Goal: Book appointment/travel/reservation

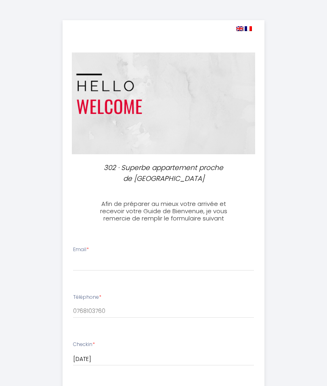
select select
click at [94, 256] on input "Email *" at bounding box center [163, 263] width 181 height 15
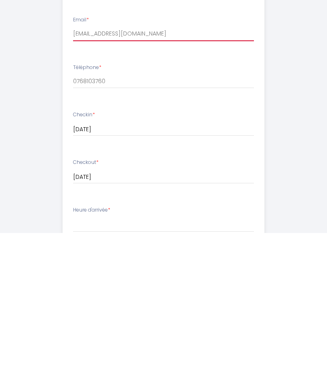
scroll to position [77, 0]
type input "[EMAIL_ADDRESS][DOMAIN_NAME]"
click at [92, 359] on label "Heure d'arrivée *" at bounding box center [91, 363] width 37 height 8
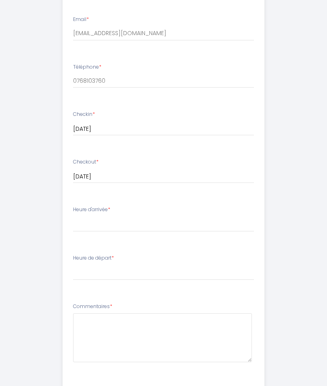
click at [101, 211] on label "Heure d'arrivée *" at bounding box center [91, 210] width 37 height 8
click at [100, 210] on label "Heure d'arrivée *" at bounding box center [91, 210] width 37 height 8
click at [103, 206] on label "Heure d'arrivée *" at bounding box center [91, 210] width 37 height 8
click at [116, 206] on div "Heure d'arrivée * 16:00 16:30 17:00 17:30 18:00 18:30 19:00 19:30 20:00 20:30 2…" at bounding box center [163, 219] width 181 height 26
click at [224, 209] on div "Heure d'arrivée * 16:00 16:30 17:00 17:30 18:00 18:30 19:00 19:30 20:00 20:30 2…" at bounding box center [163, 219] width 181 height 26
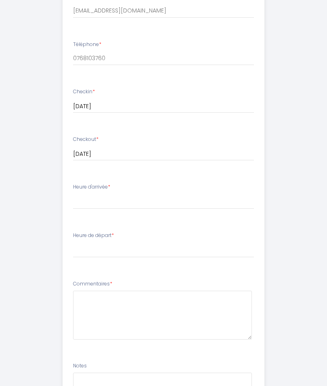
scroll to position [263, 0]
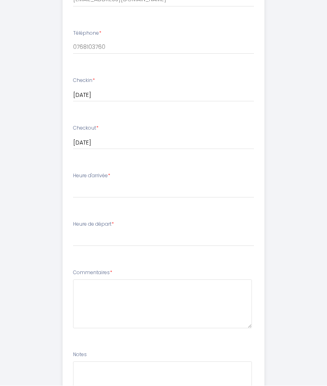
click at [111, 221] on label "Heure de départ *" at bounding box center [93, 225] width 41 height 8
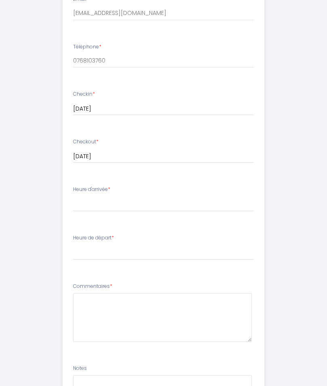
scroll to position [229, 0]
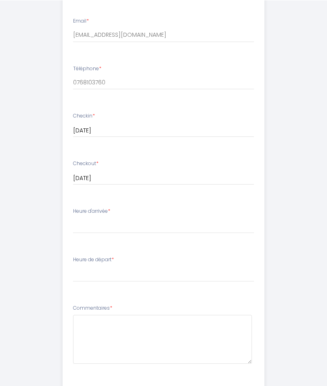
click at [90, 207] on label "Heure d'arrivée *" at bounding box center [91, 211] width 37 height 8
click at [84, 217] on select "16:00 16:30 17:00 17:30 18:00 18:30 19:00 19:30 20:00 20:30 21:00 21:30 22:00 2…" at bounding box center [163, 224] width 181 height 15
click at [92, 219] on select "16:00 16:30 17:00 17:30 18:00 18:30 19:00 19:30 20:00 20:30 21:00 21:30 22:00 2…" at bounding box center [163, 225] width 181 height 15
click at [88, 210] on label "Heure d'arrivée *" at bounding box center [91, 211] width 37 height 8
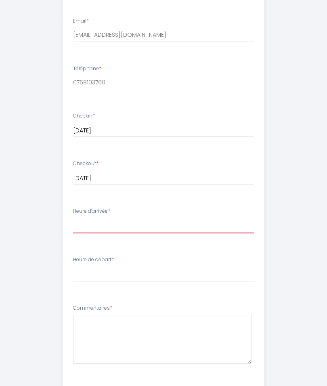
click at [106, 218] on select "16:00 16:30 17:00 17:30 18:00 18:30 19:00 19:30 20:00 20:30 21:00 21:30 22:00 2…" at bounding box center [163, 225] width 181 height 15
select select "21:30"
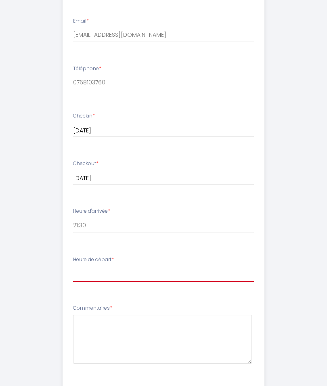
click at [81, 266] on select "00:00 00:30 01:00 01:30 02:00 02:30 03:00 03:30 04:00 04:30 05:00 05:30 06:00 0…" at bounding box center [163, 273] width 181 height 15
select select "06:30"
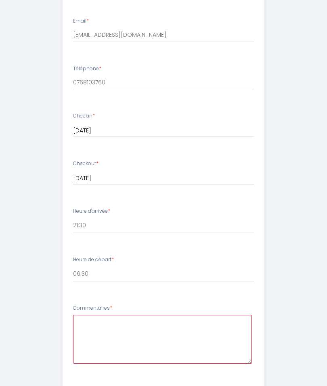
click at [90, 317] on textarea at bounding box center [162, 339] width 179 height 49
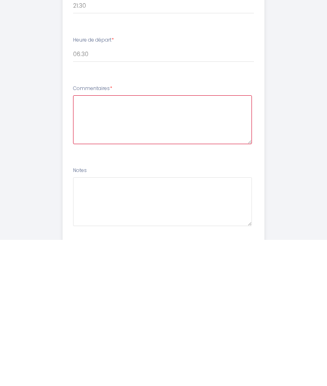
scroll to position [353, 0]
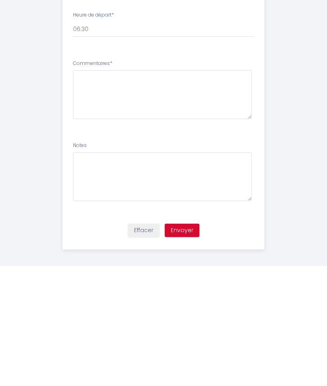
click at [298, 189] on div "302 · Superbe appartement proche de [GEOGRAPHIC_DATA] Afin de préparer au mieux…" at bounding box center [163, 18] width 302 height 742
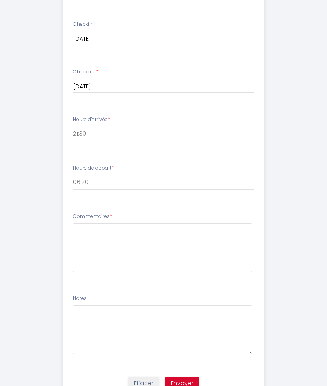
click at [189, 380] on button "Envoyer" at bounding box center [182, 383] width 35 height 14
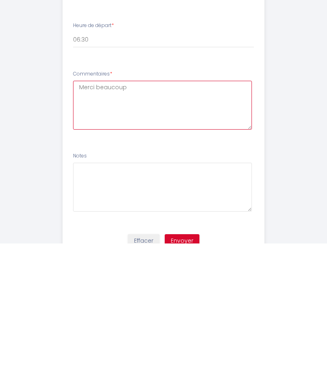
type textarea "Merci beaucoup"
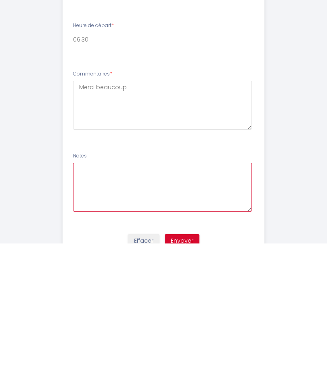
click at [99, 305] on textarea at bounding box center [162, 329] width 179 height 49
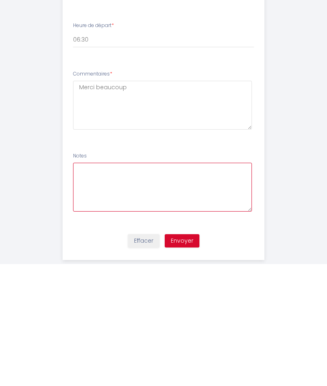
scroll to position [353, 0]
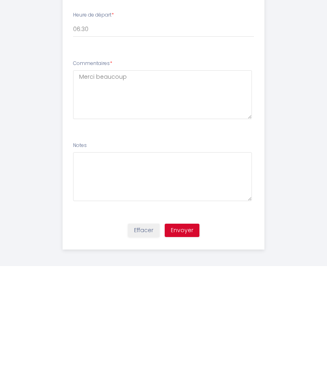
click at [188, 343] on button "Envoyer" at bounding box center [182, 350] width 35 height 14
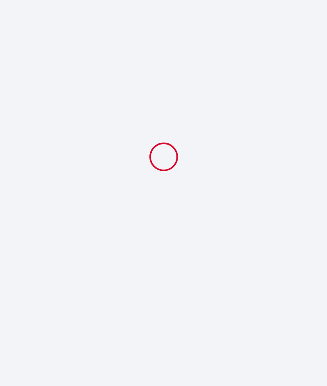
scroll to position [33, 0]
select select "21:30"
select select "06:30"
